Goal: Transaction & Acquisition: Book appointment/travel/reservation

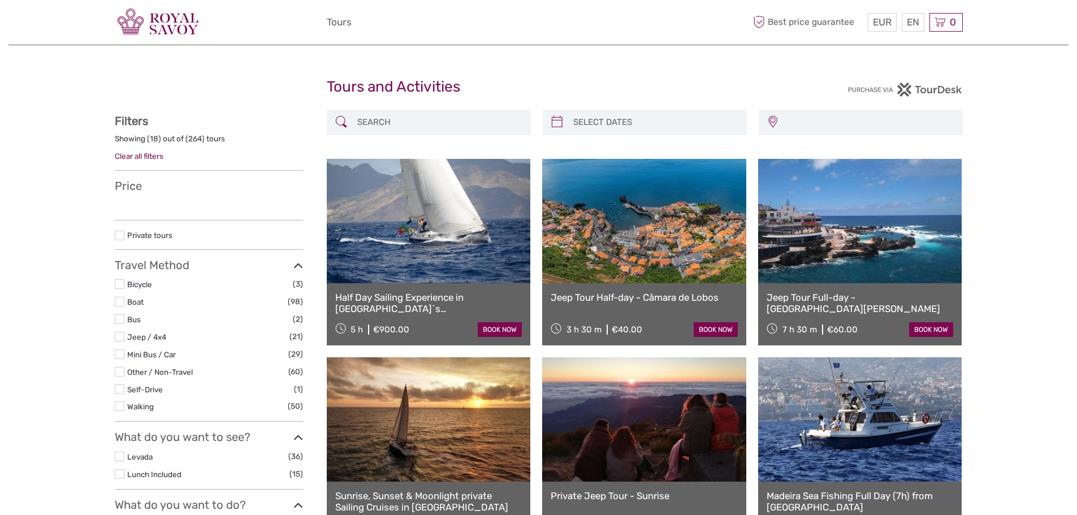
select select
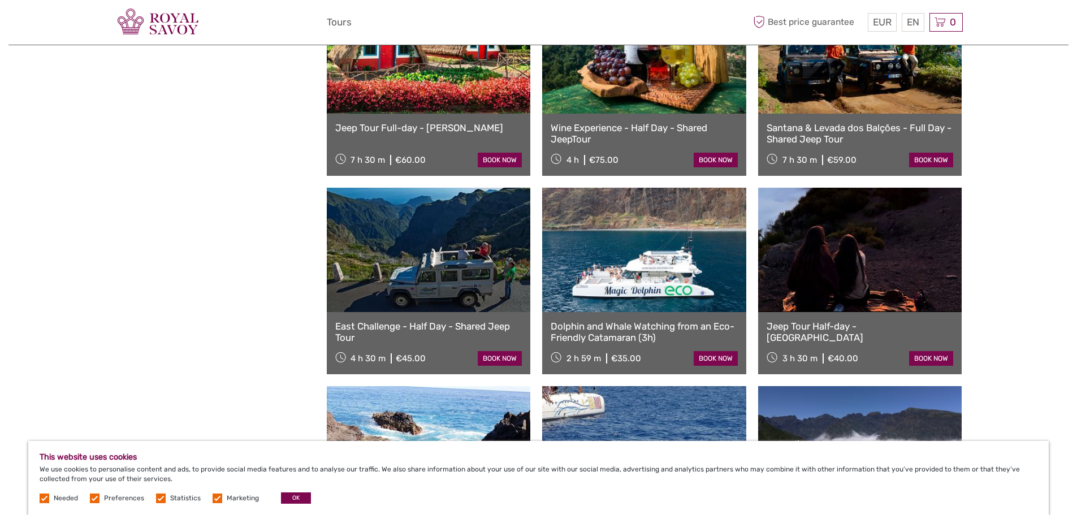
scroll to position [792, 0]
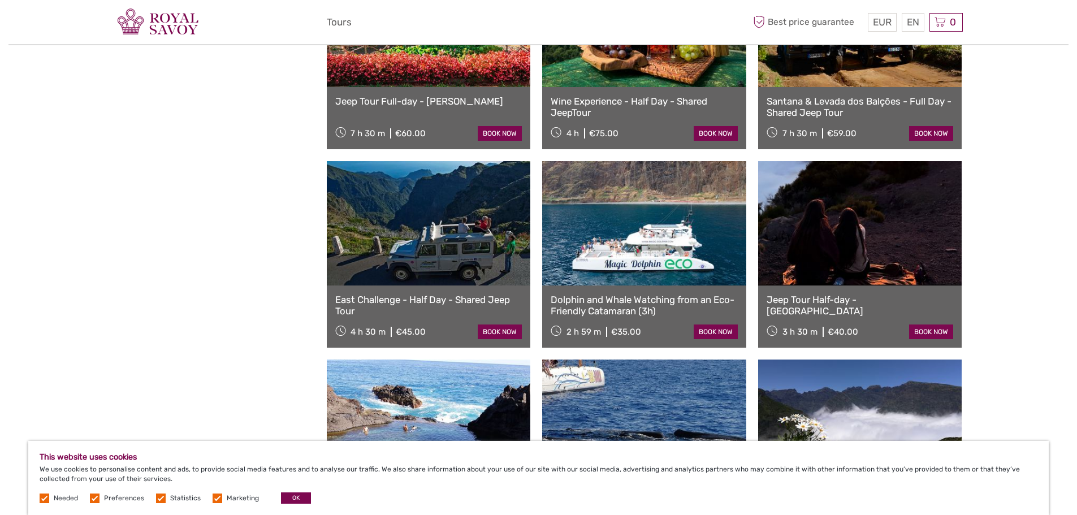
click at [625, 301] on link "Dolphin and Whale Watching from an Eco-Friendly Catamaran (3h)" at bounding box center [644, 305] width 187 height 23
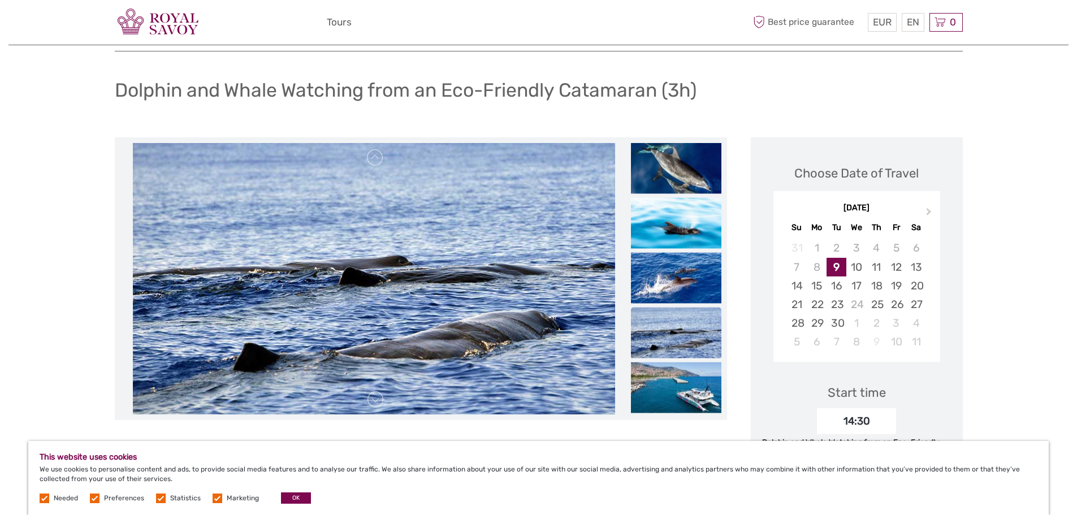
scroll to position [113, 0]
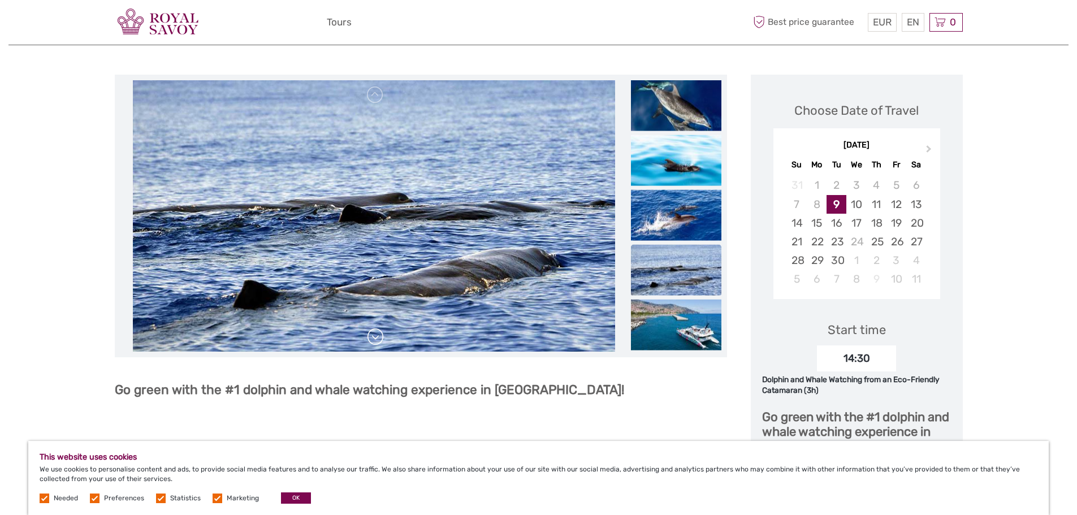
click at [376, 339] on link at bounding box center [375, 337] width 18 height 18
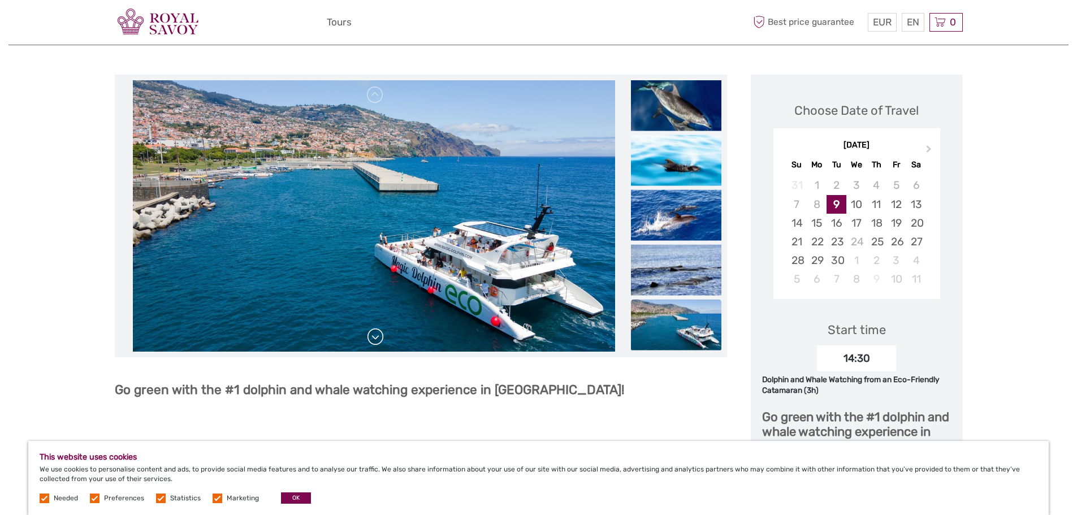
click at [376, 339] on link at bounding box center [375, 337] width 18 height 18
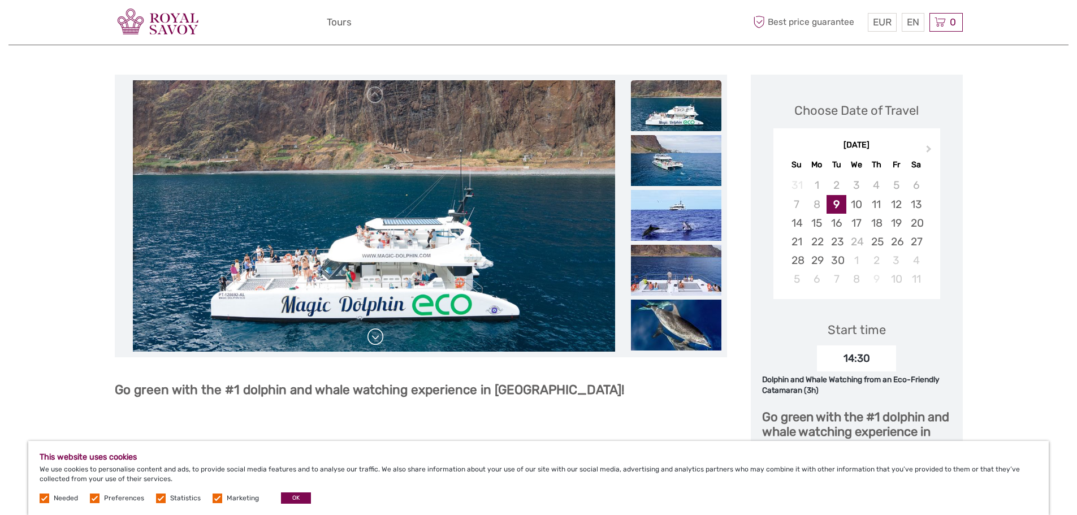
click at [376, 339] on link at bounding box center [375, 337] width 18 height 18
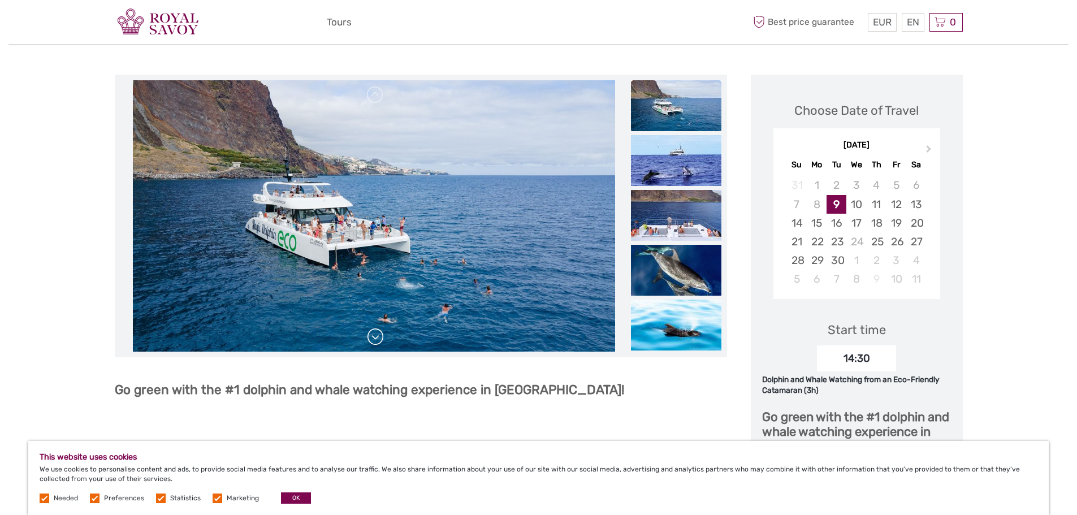
click at [376, 339] on link at bounding box center [375, 337] width 18 height 18
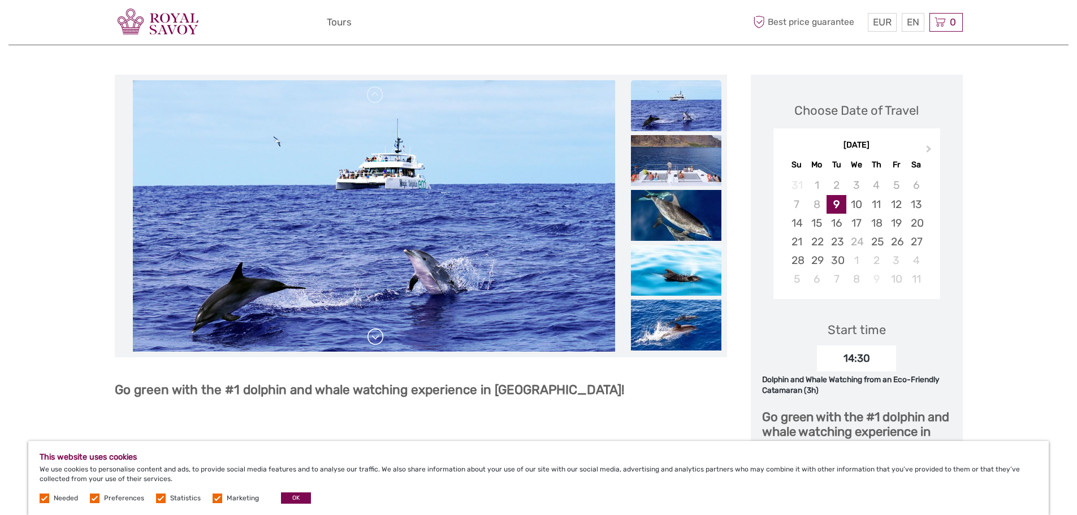
click at [376, 339] on link at bounding box center [375, 337] width 18 height 18
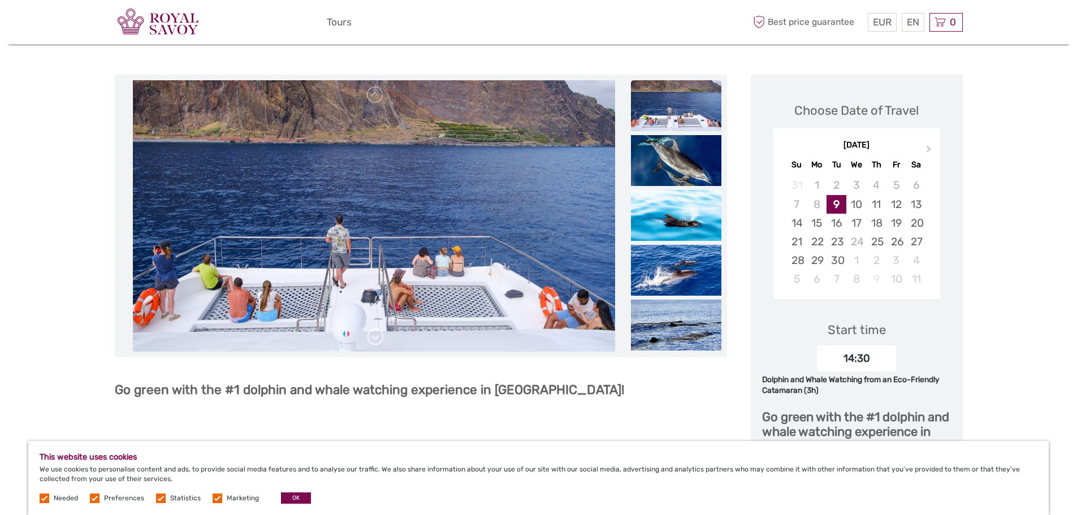
click at [376, 339] on link at bounding box center [375, 337] width 18 height 18
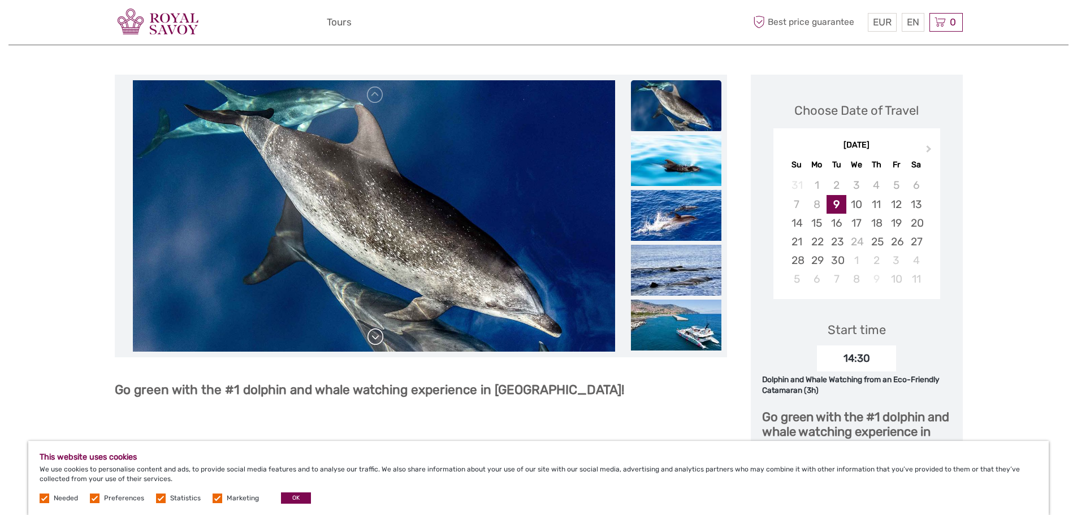
click at [376, 339] on link at bounding box center [375, 337] width 18 height 18
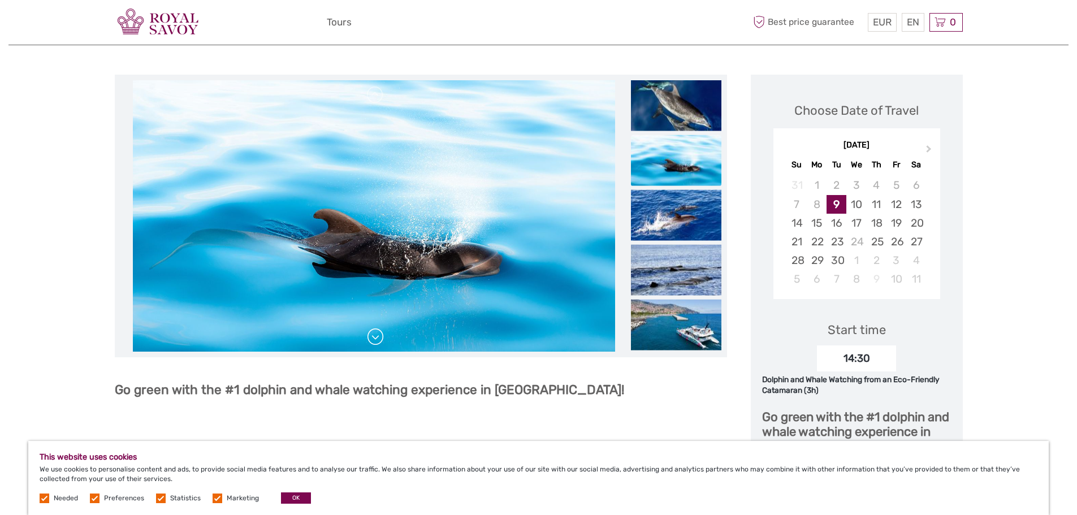
click at [376, 339] on link at bounding box center [375, 337] width 18 height 18
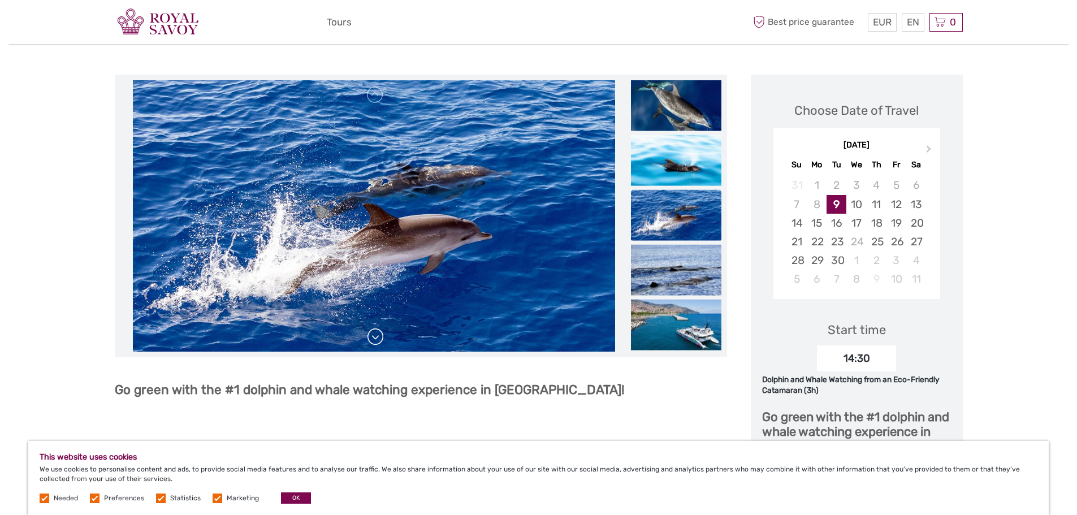
click at [376, 339] on link at bounding box center [375, 337] width 18 height 18
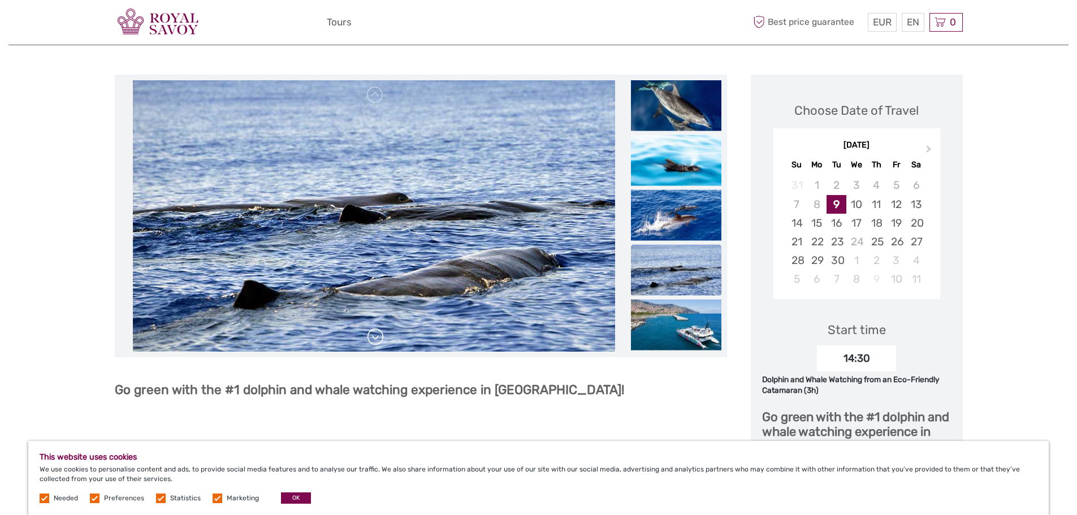
click at [376, 339] on link at bounding box center [375, 337] width 18 height 18
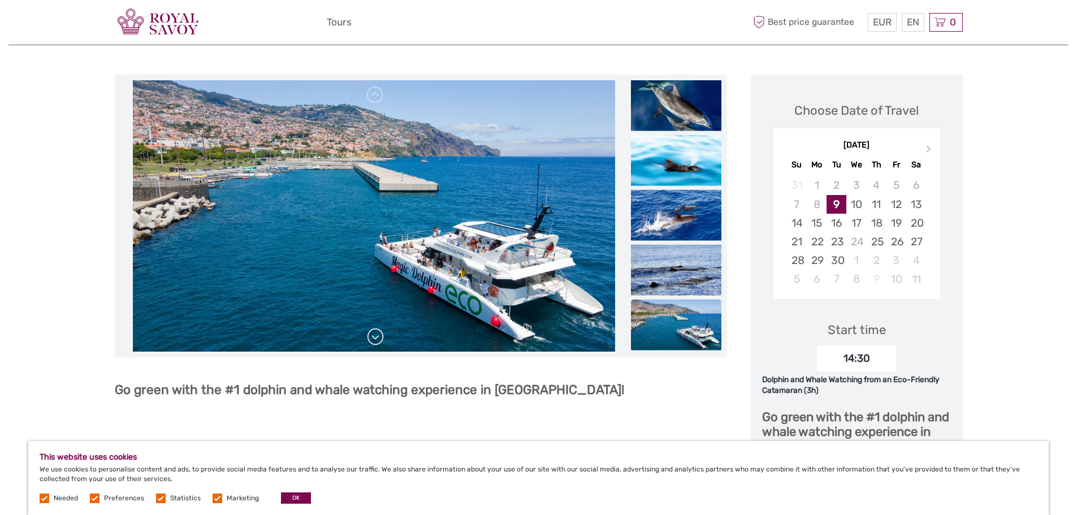
click at [376, 339] on link at bounding box center [375, 337] width 18 height 18
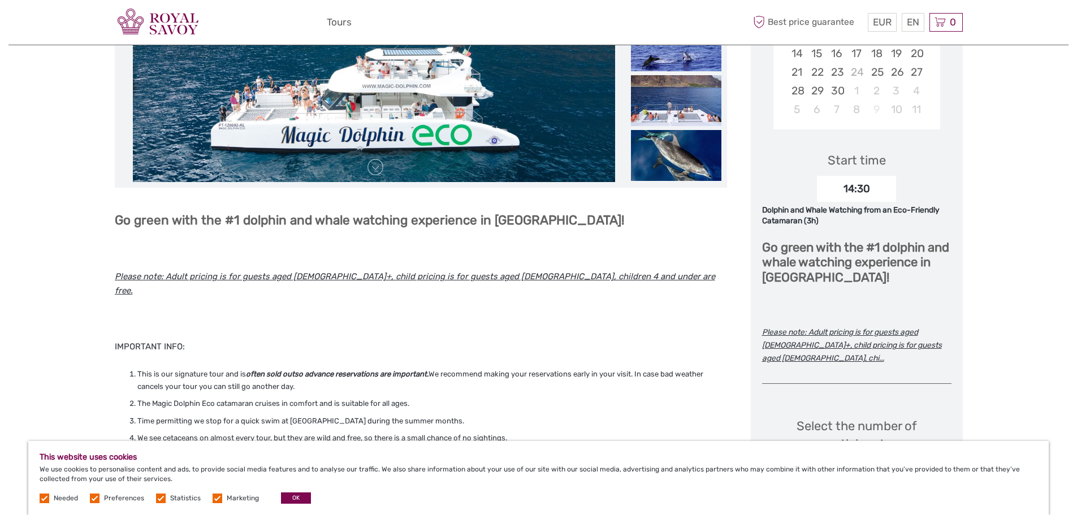
scroll to position [396, 0]
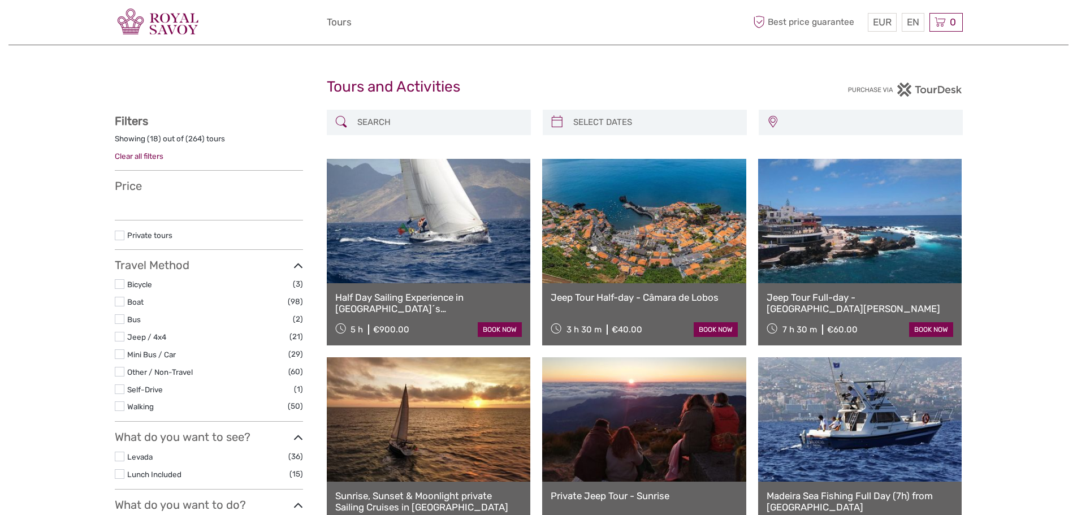
select select
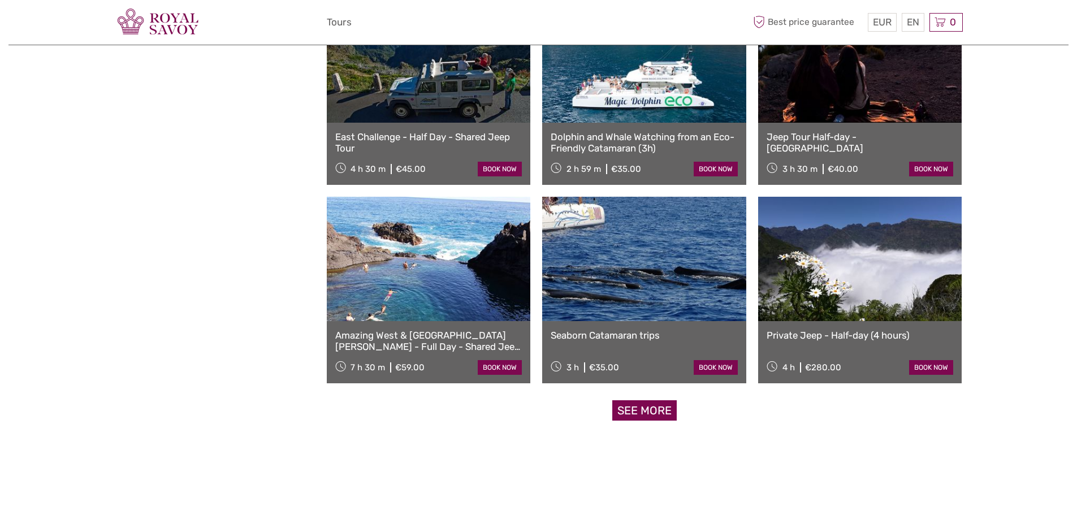
select select
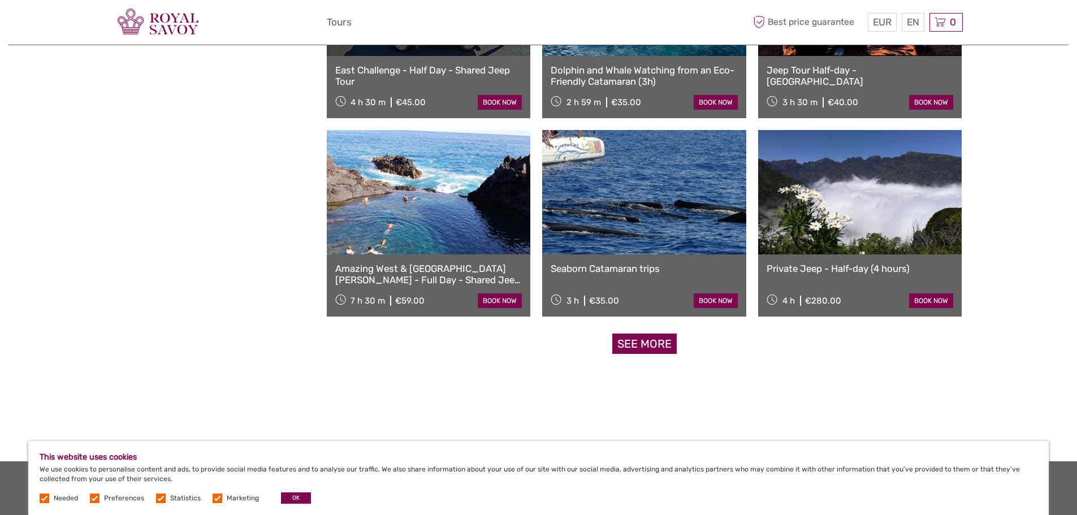
scroll to position [1074, 0]
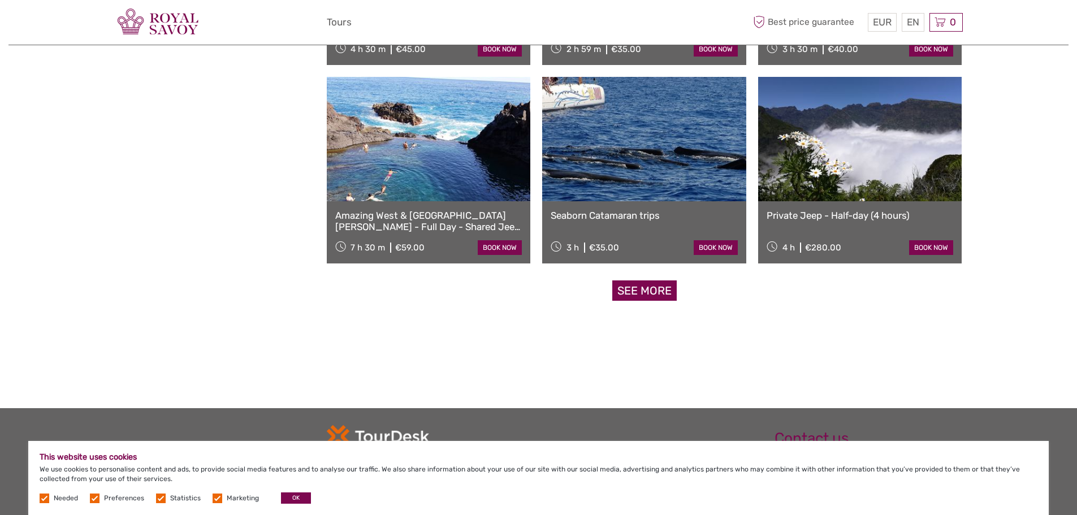
click at [595, 215] on link "Seaborn Catamaran trips" at bounding box center [644, 215] width 187 height 11
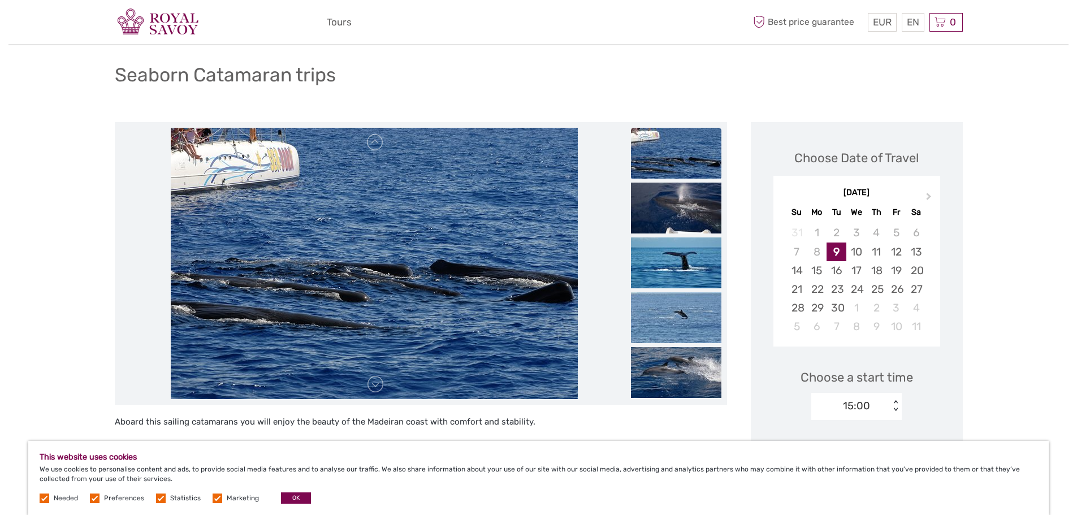
scroll to position [57, 0]
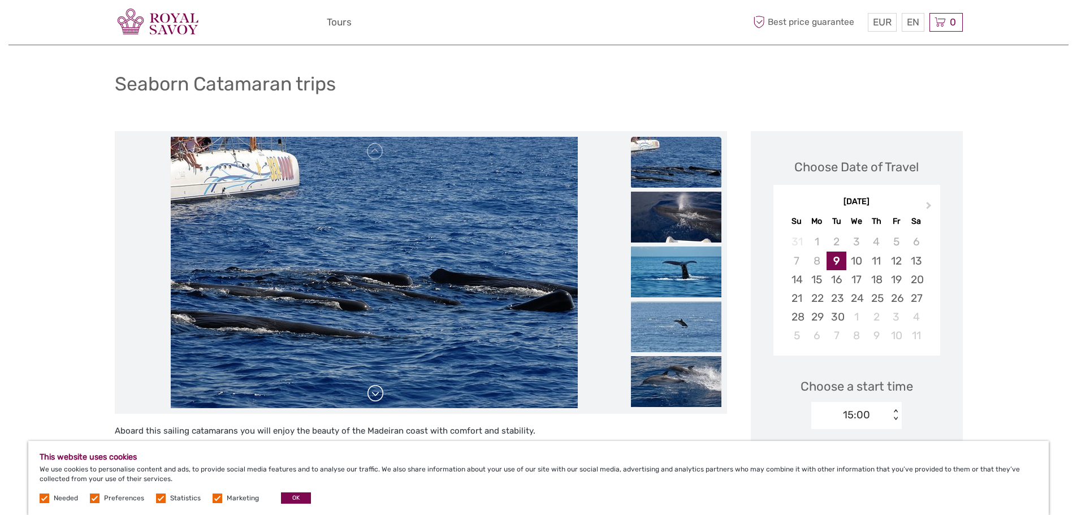
click at [375, 393] on link at bounding box center [375, 394] width 18 height 18
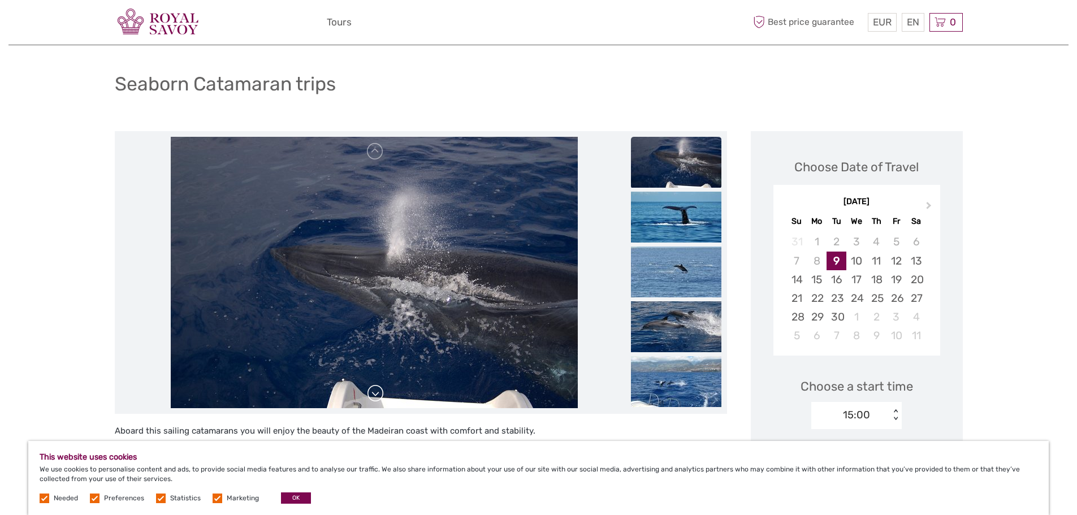
click at [375, 393] on link at bounding box center [375, 394] width 18 height 18
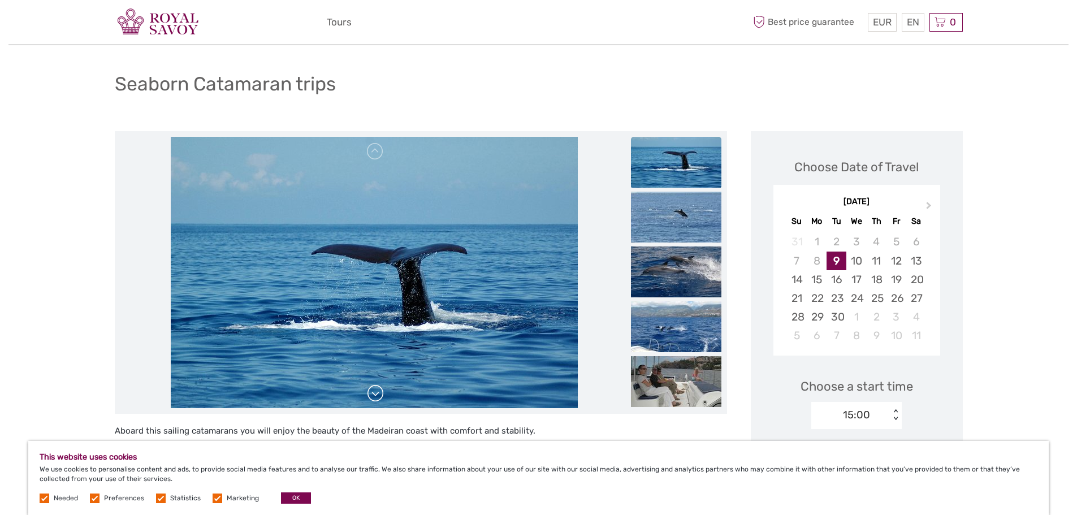
click at [376, 393] on link at bounding box center [375, 394] width 18 height 18
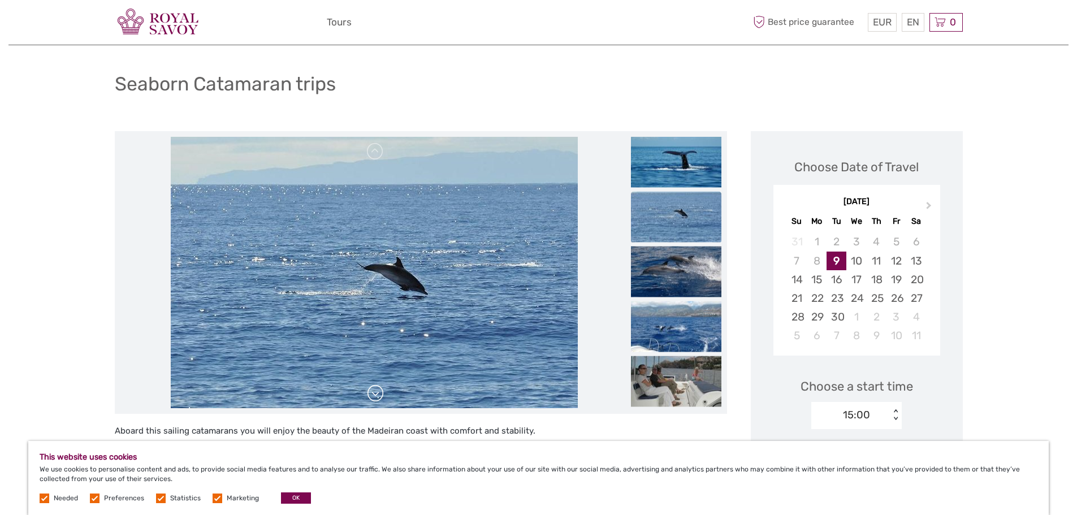
click at [376, 393] on link at bounding box center [375, 394] width 18 height 18
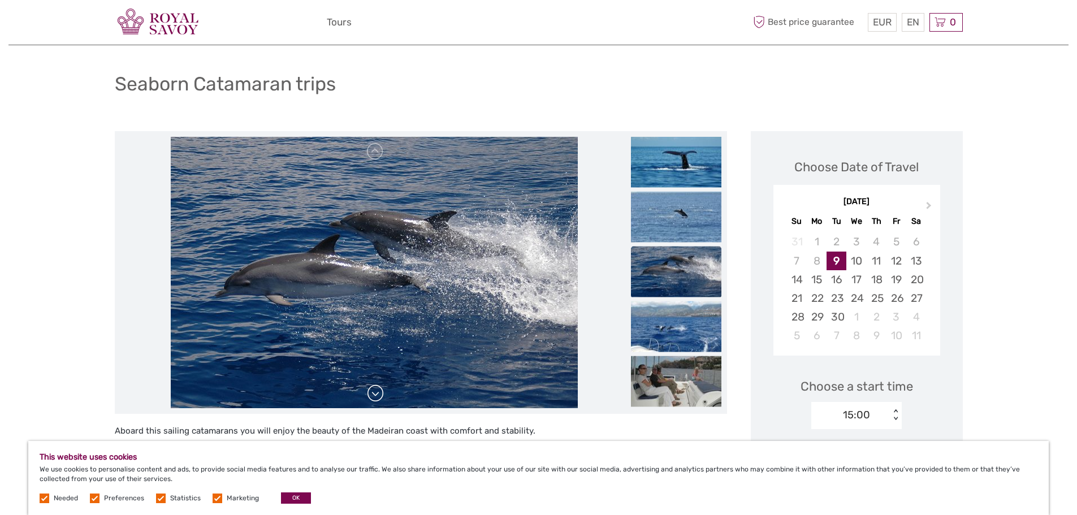
click at [377, 394] on link at bounding box center [375, 394] width 18 height 18
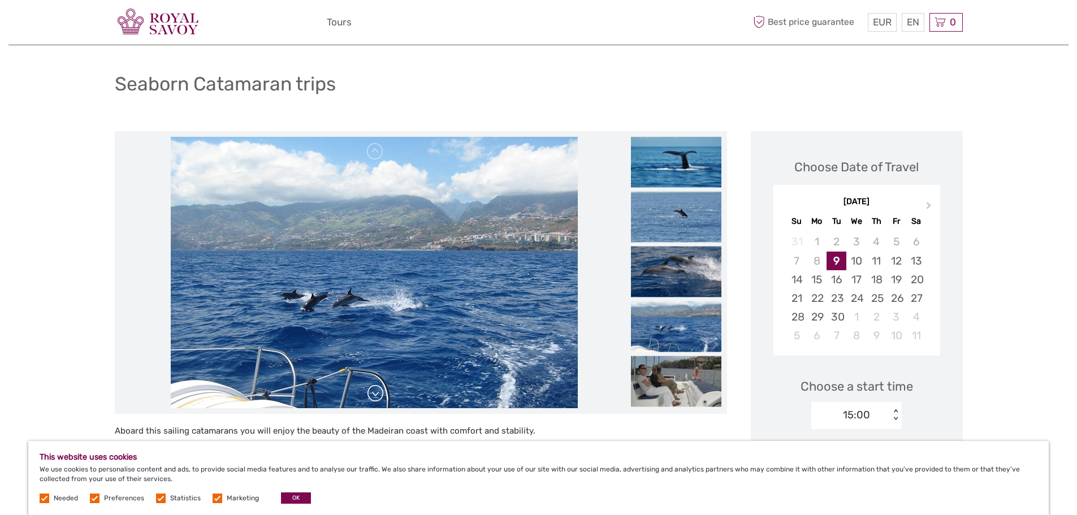
click at [377, 394] on link at bounding box center [375, 394] width 18 height 18
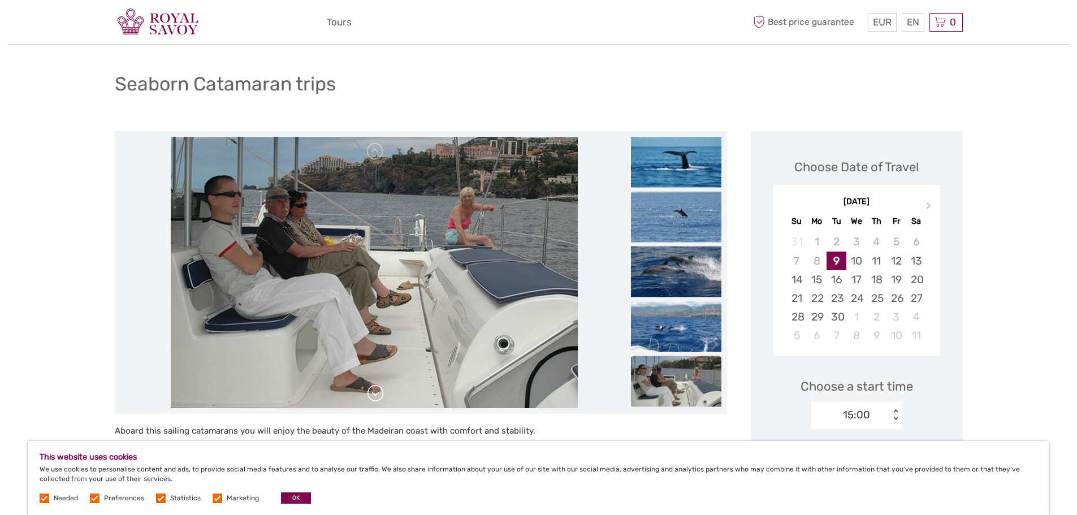
click at [377, 394] on link at bounding box center [375, 394] width 18 height 18
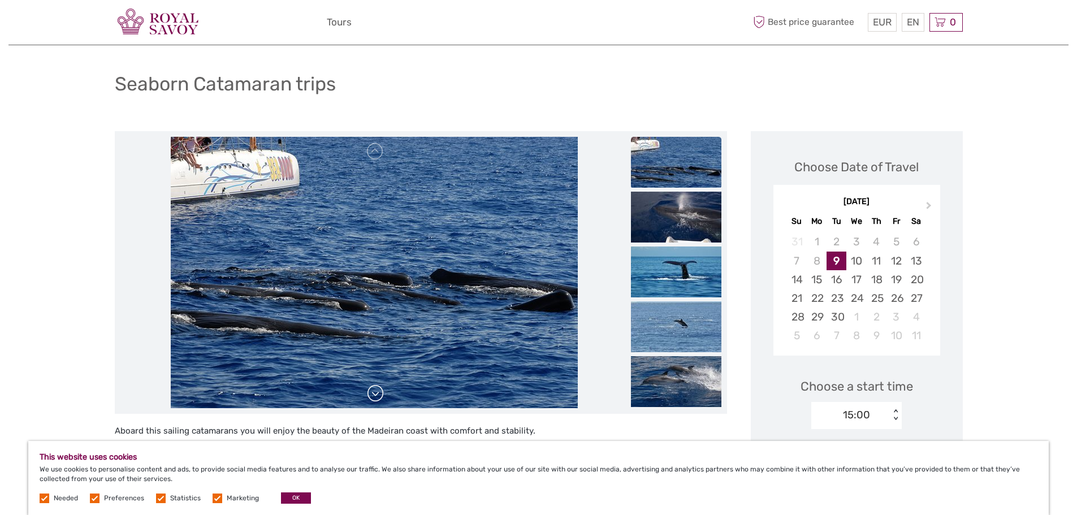
click at [377, 394] on link at bounding box center [375, 394] width 18 height 18
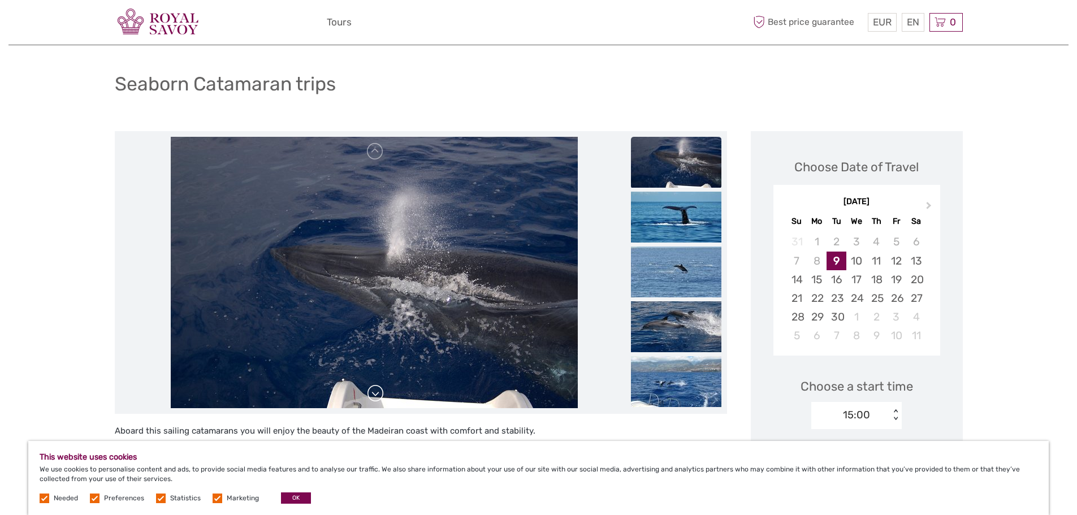
click at [377, 394] on link at bounding box center [375, 394] width 18 height 18
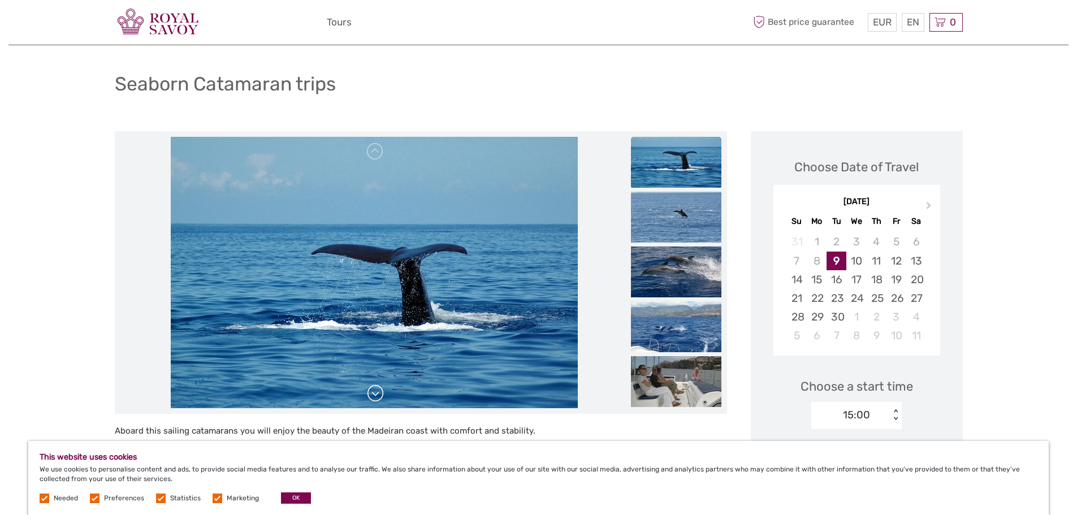
click at [377, 394] on link at bounding box center [375, 394] width 18 height 18
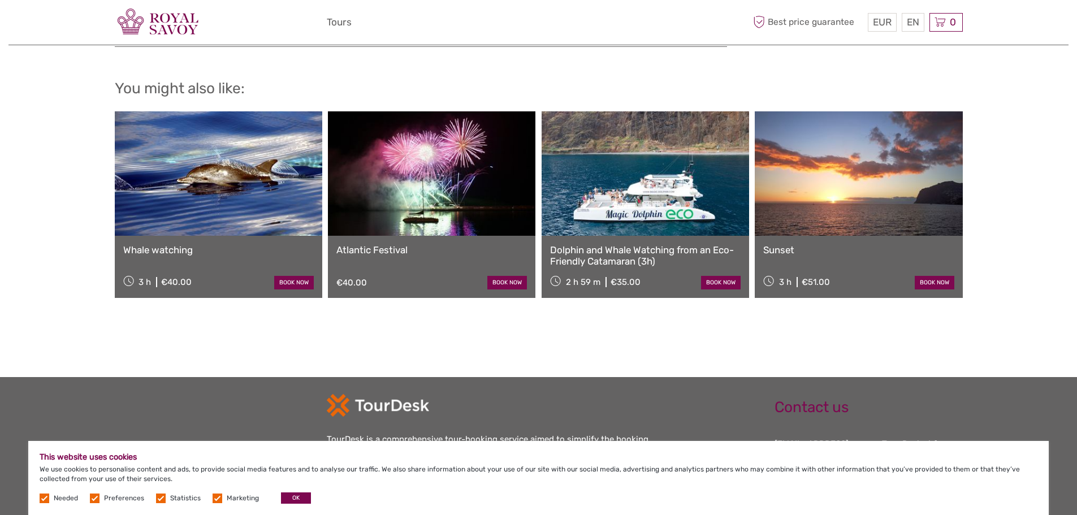
scroll to position [1072, 0]
